Goal: Information Seeking & Learning: Learn about a topic

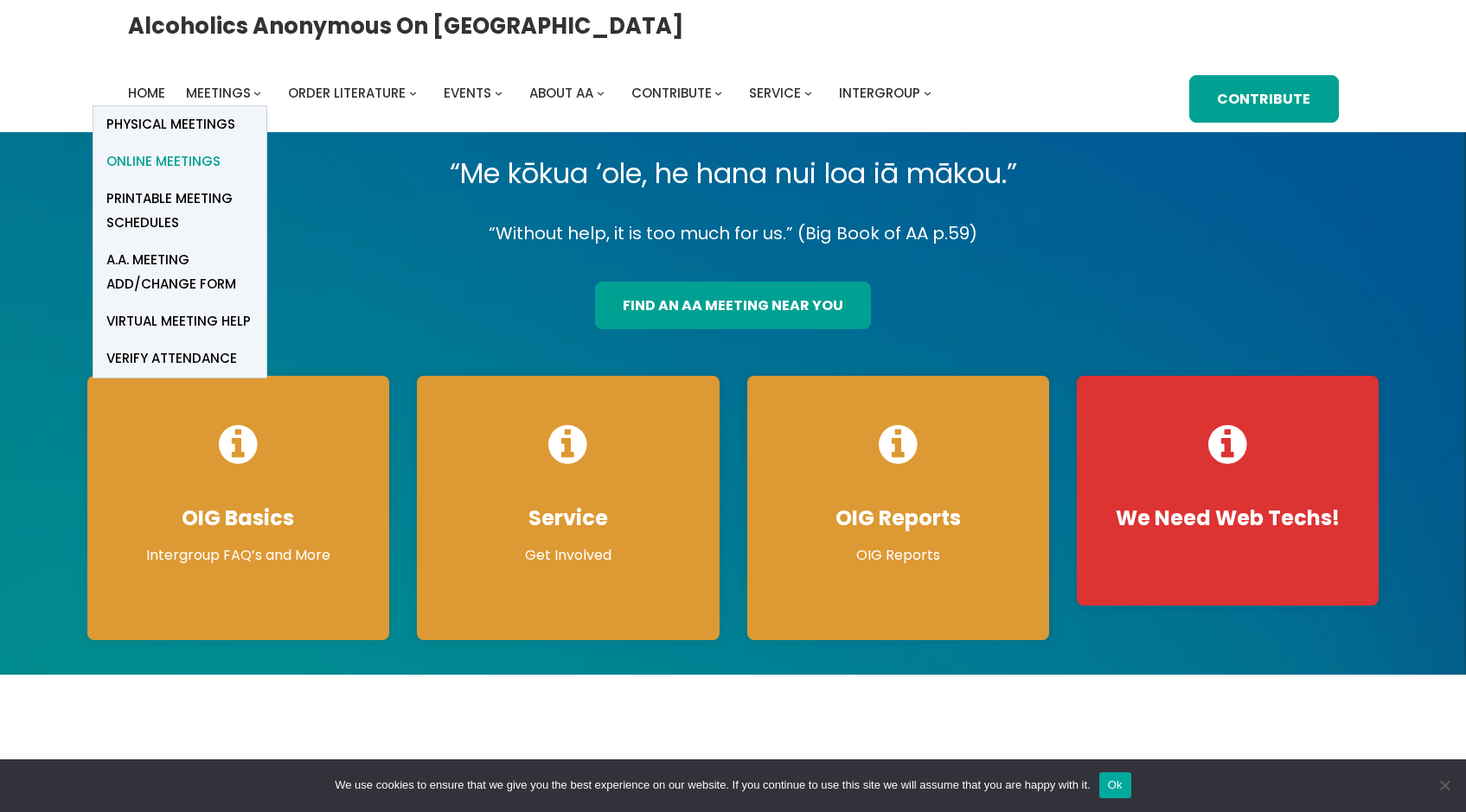
click at [220, 150] on span "Online Meetings" at bounding box center [163, 162] width 114 height 24
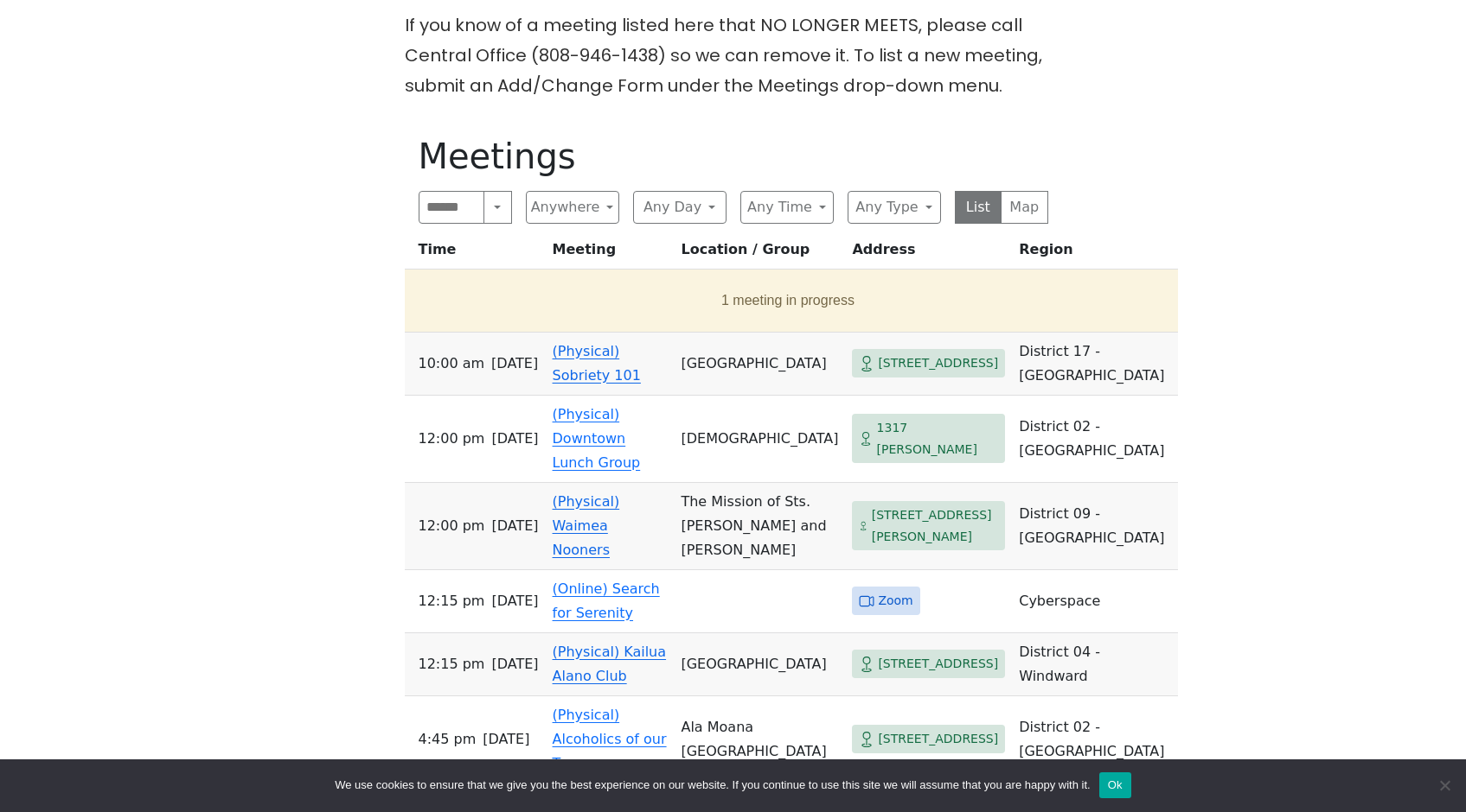
scroll to position [935, 0]
click at [605, 190] on button "Anywhere" at bounding box center [573, 206] width 94 height 33
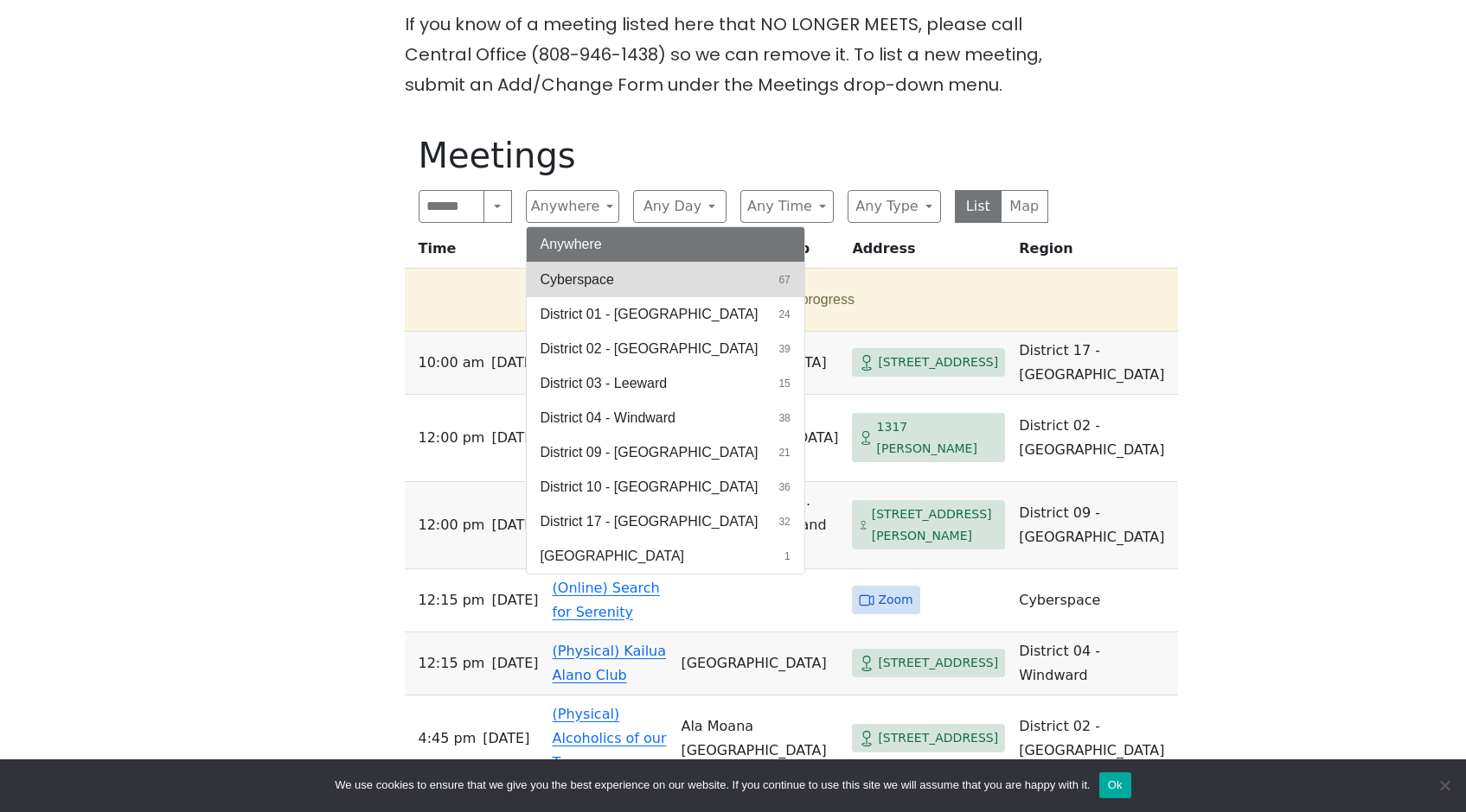
click at [606, 270] on span "Cyberspace" at bounding box center [577, 279] width 73 height 20
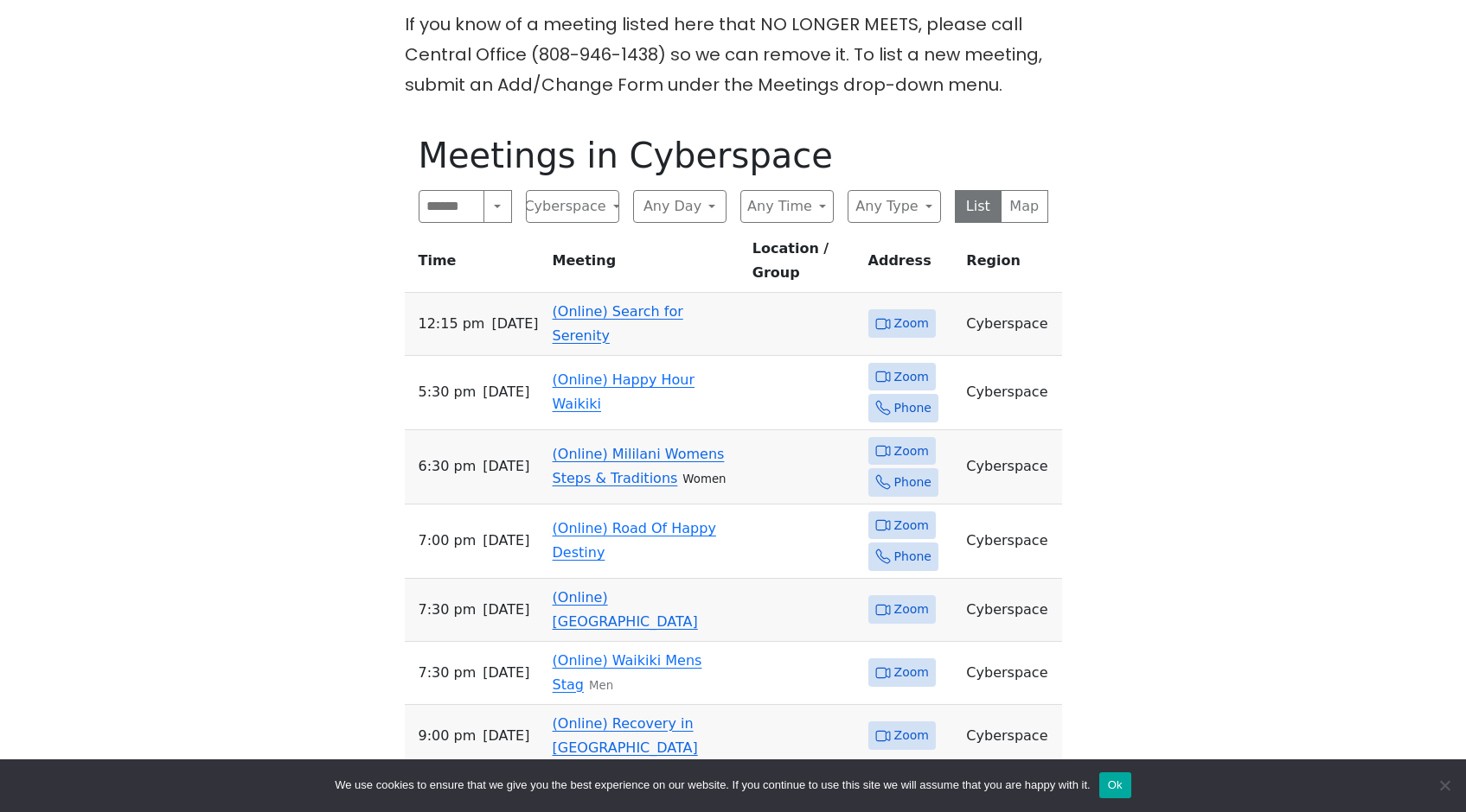
click at [683, 304] on link "(Online) Search for Serenity" at bounding box center [618, 324] width 131 height 41
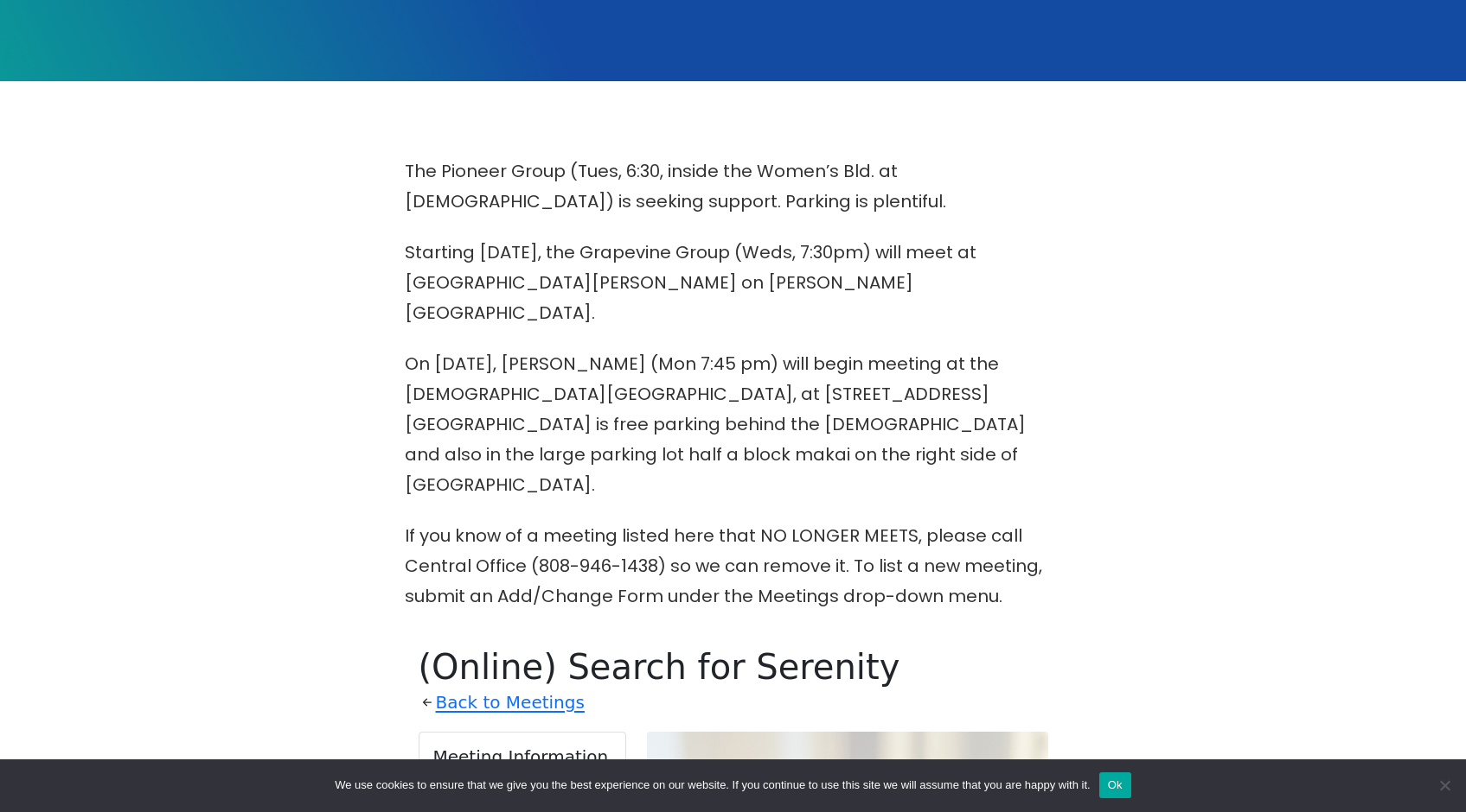
scroll to position [416, 0]
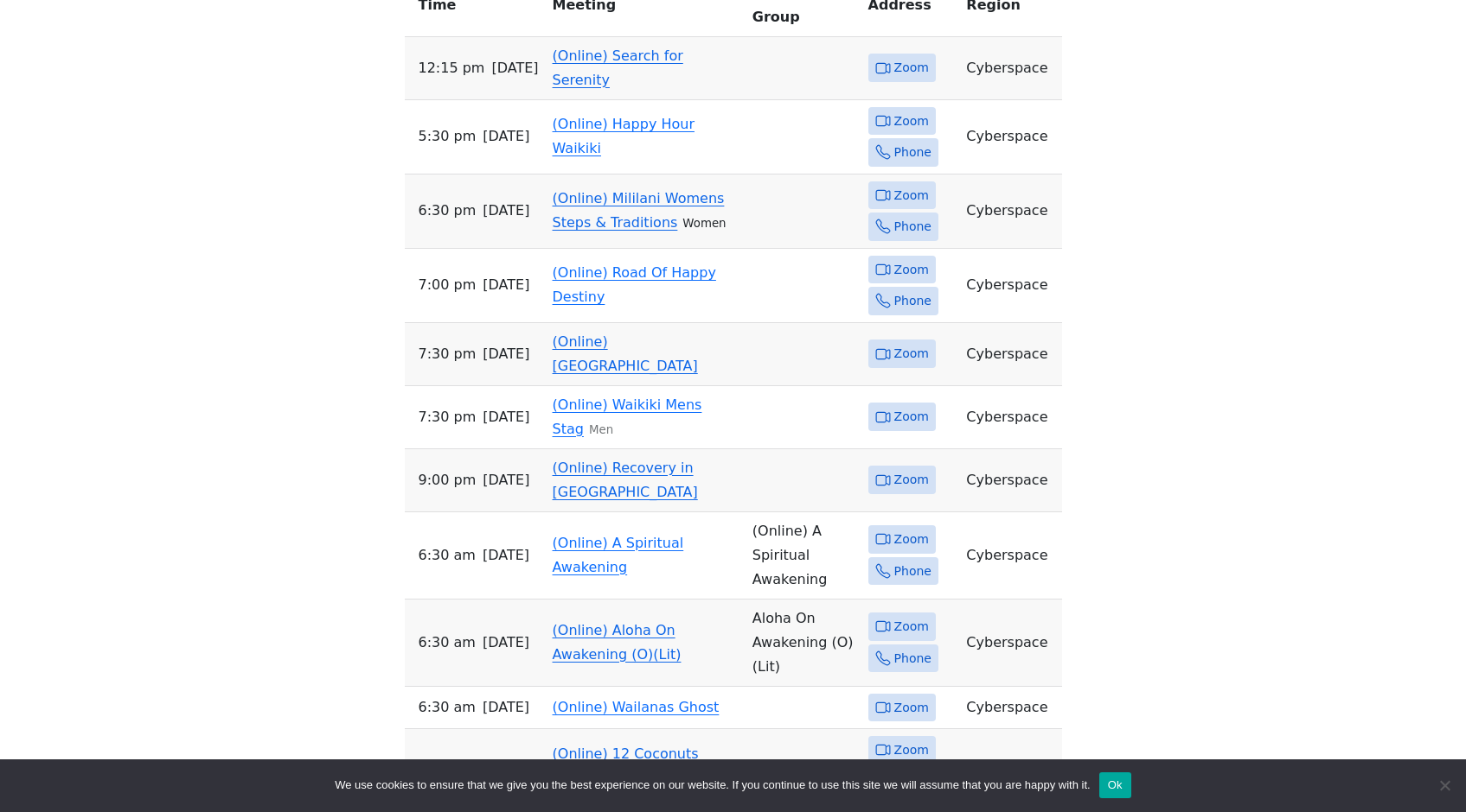
scroll to position [1194, 0]
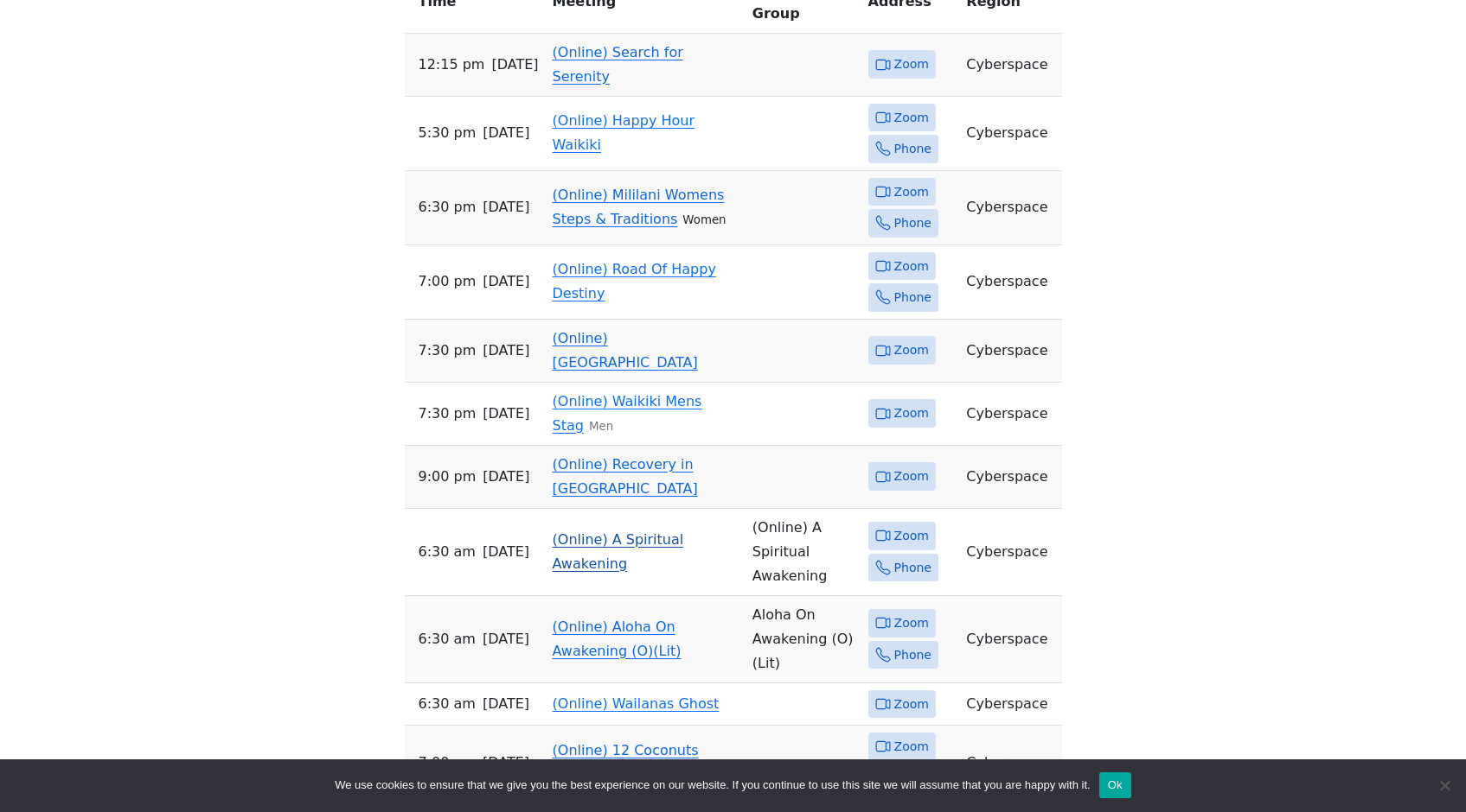
click at [610, 532] on link "(Online) A Spiritual Awakening" at bounding box center [618, 552] width 132 height 41
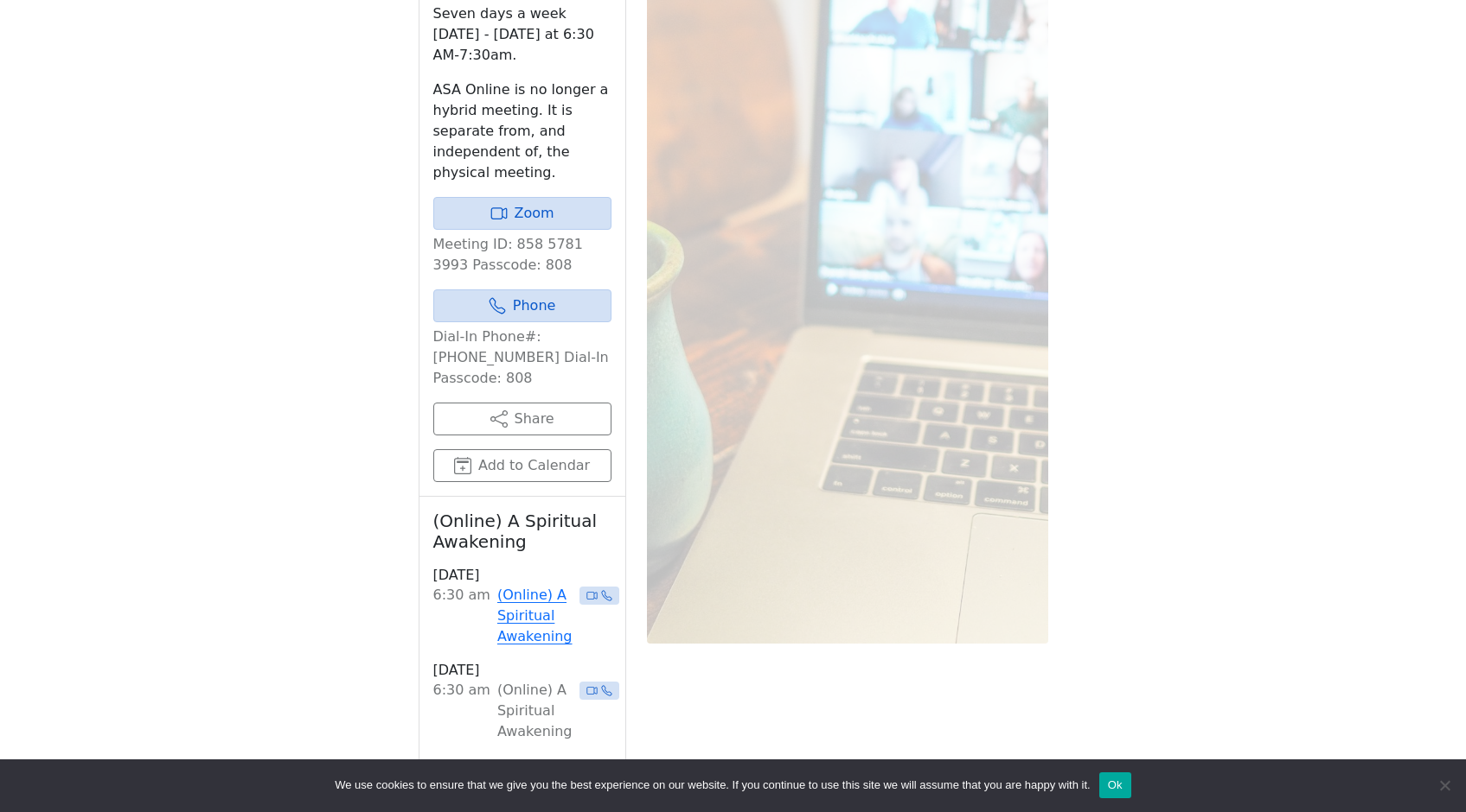
scroll to position [1428, 0]
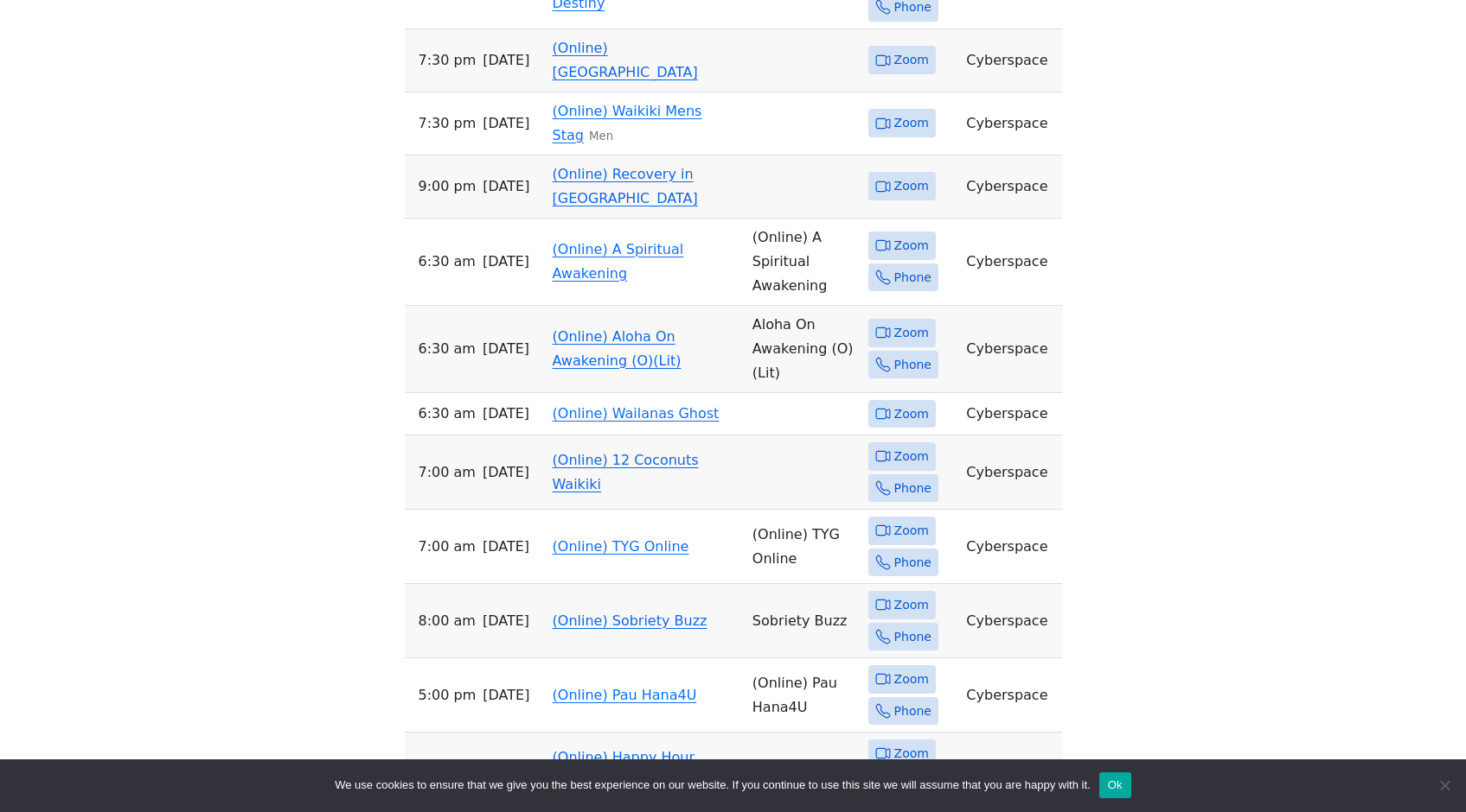
scroll to position [1485, 0]
click at [596, 537] on link "(Online) TYG Online" at bounding box center [620, 545] width 136 height 17
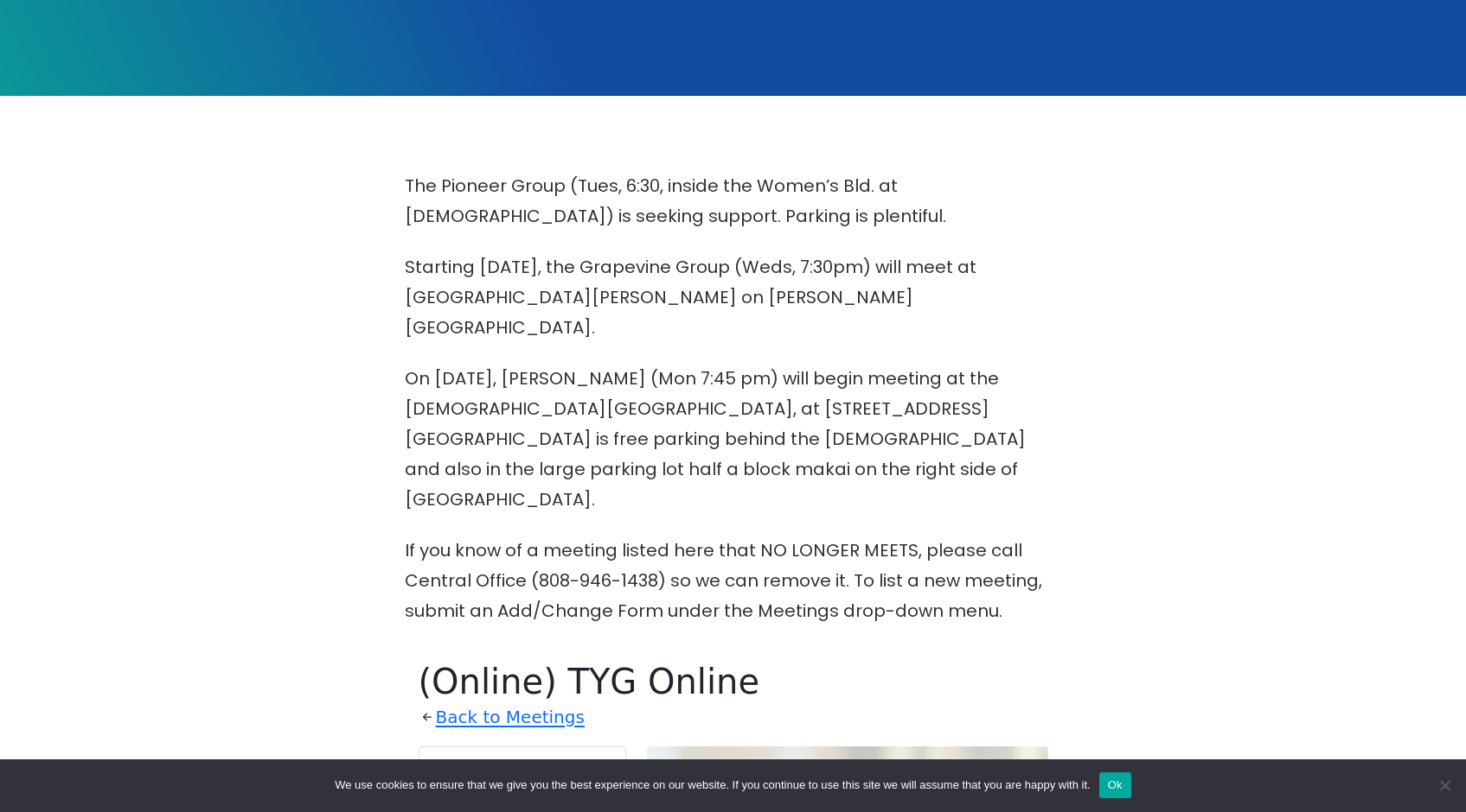
scroll to position [321, 0]
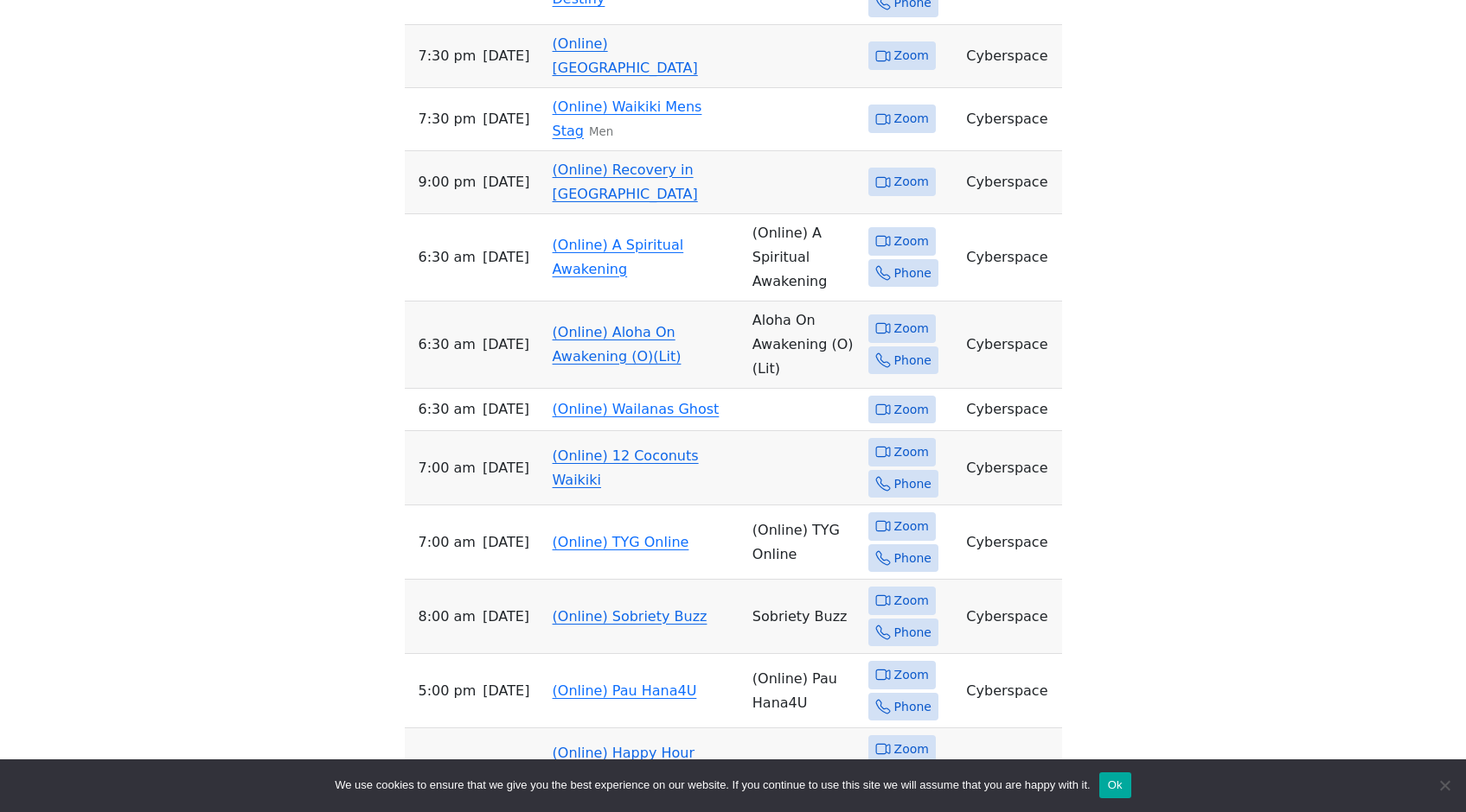
scroll to position [1490, 0]
click at [650, 608] on link "(Online) Sobriety Buzz" at bounding box center [629, 615] width 155 height 17
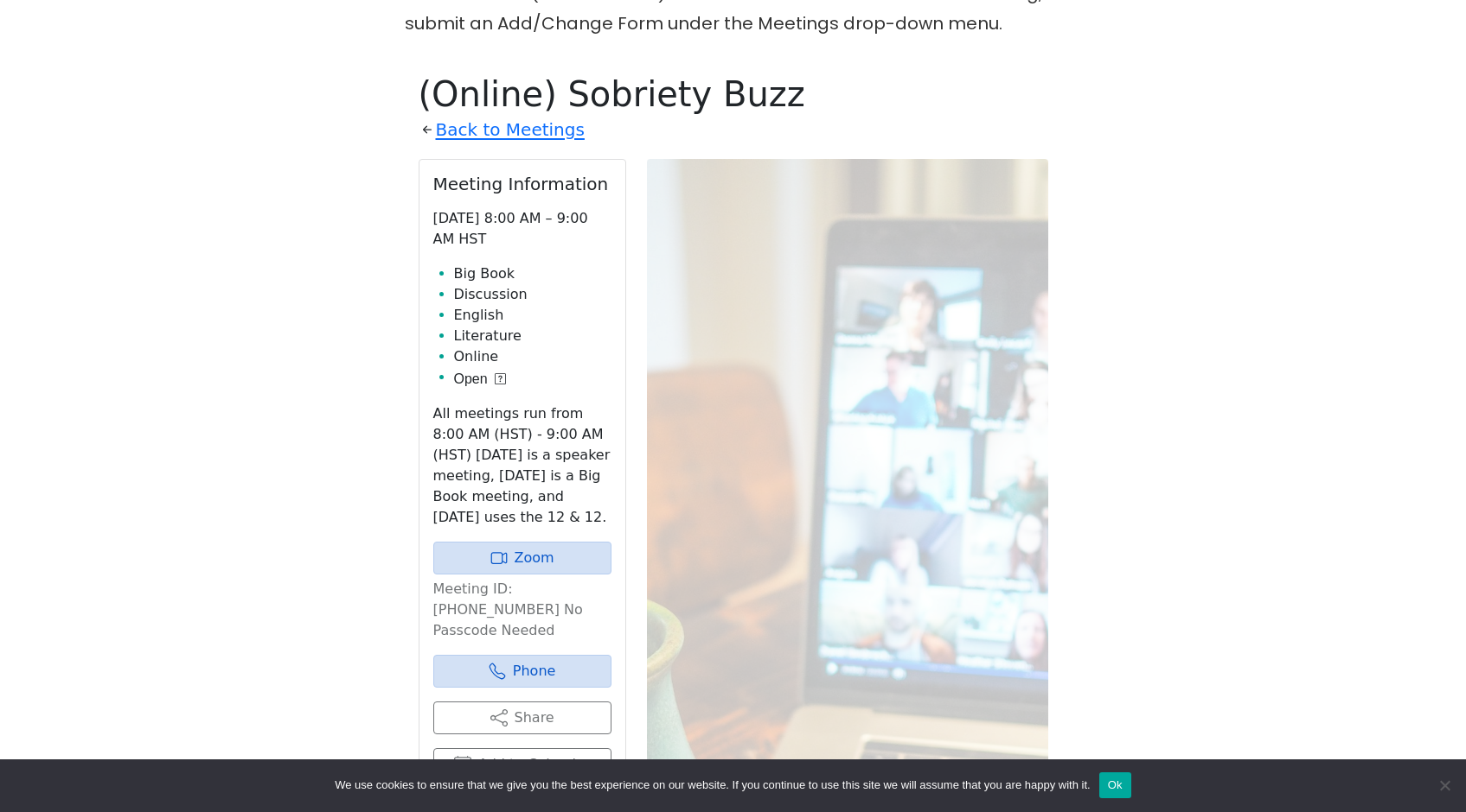
scroll to position [1490, 0]
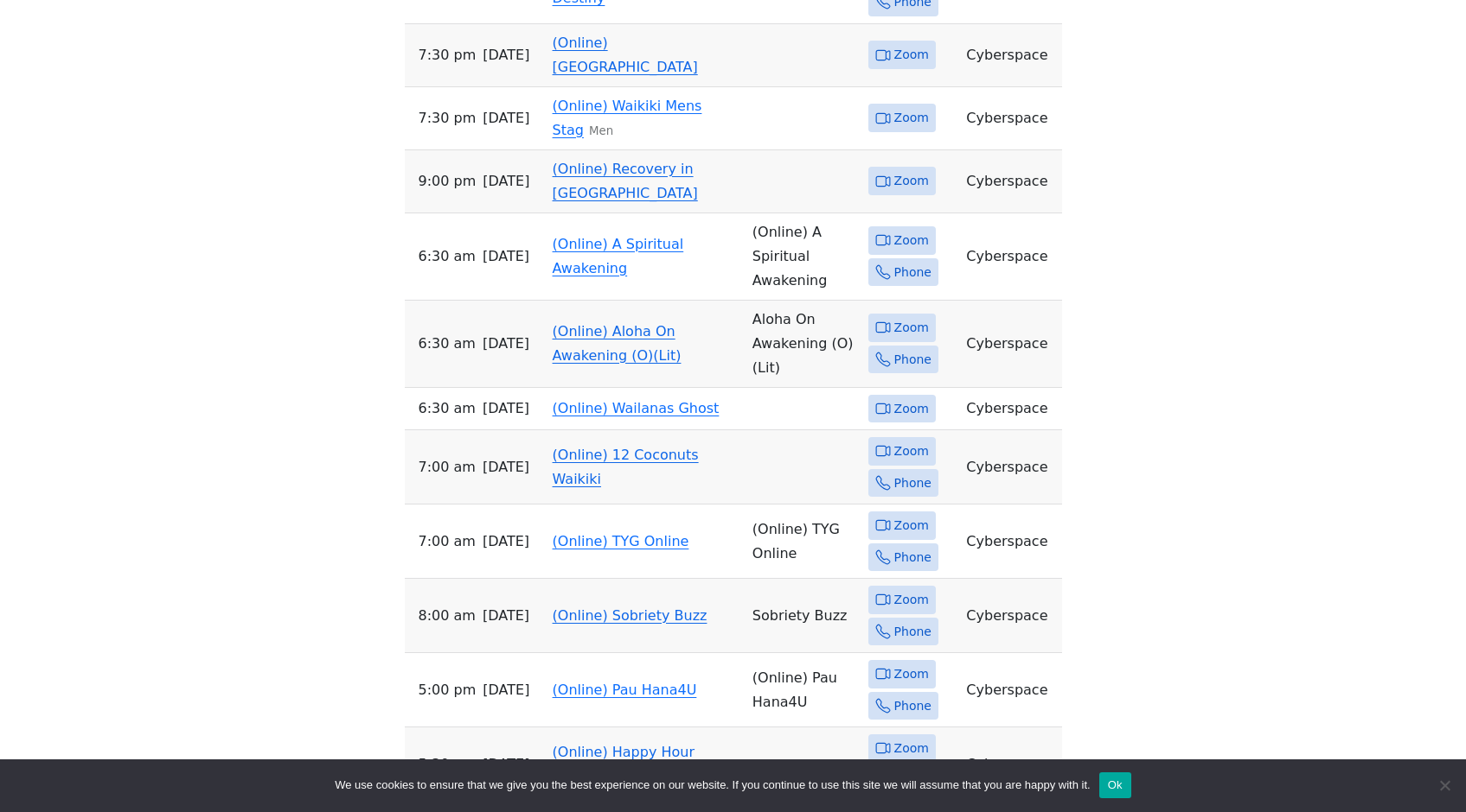
click at [258, 197] on div "The Pioneer Group (Tues, 6:30, inside the Women’s Bld. at [DEMOGRAPHIC_DATA]) i…" at bounding box center [733, 150] width 1320 height 2121
